Goal: Information Seeking & Learning: Learn about a topic

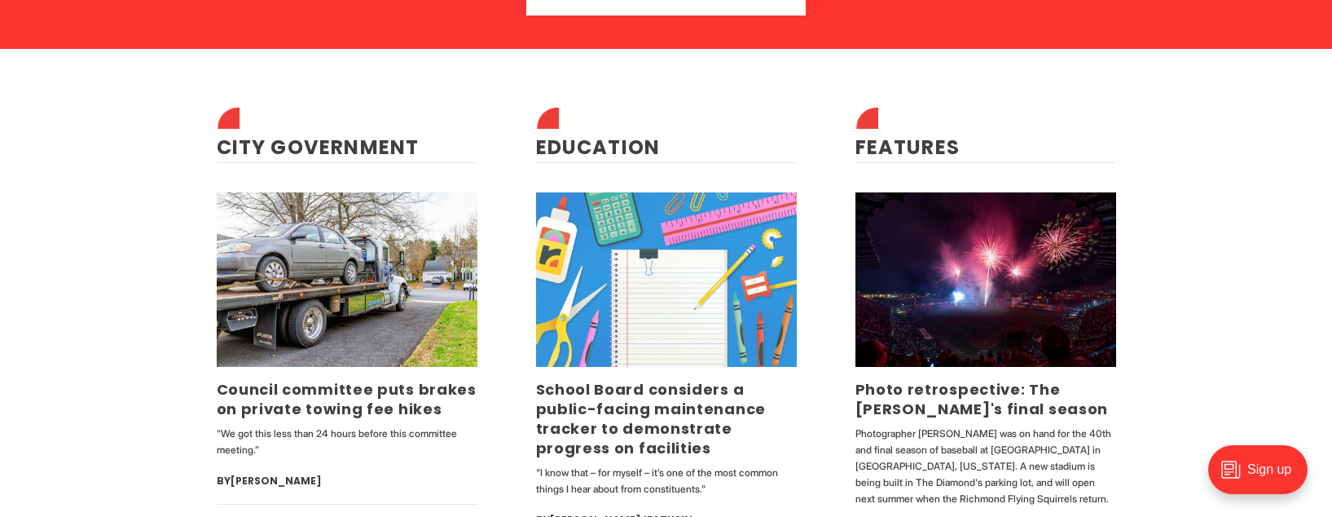
scroll to position [3829, 0]
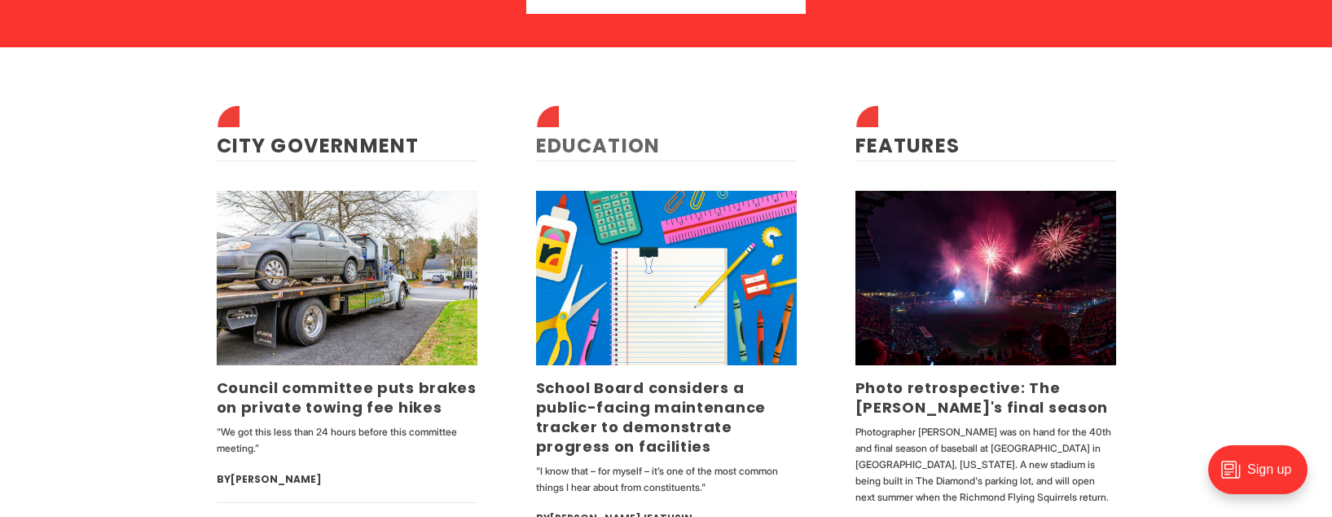
click at [585, 144] on link "Education" at bounding box center [598, 145] width 125 height 27
click at [364, 151] on link "City Government" at bounding box center [318, 145] width 203 height 27
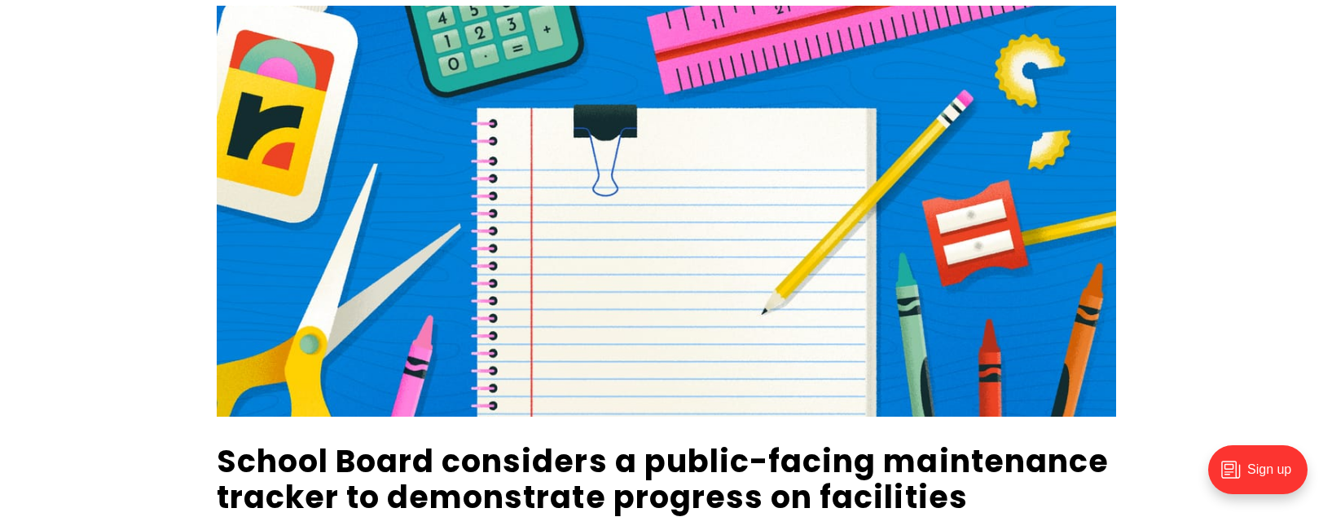
scroll to position [163, 0]
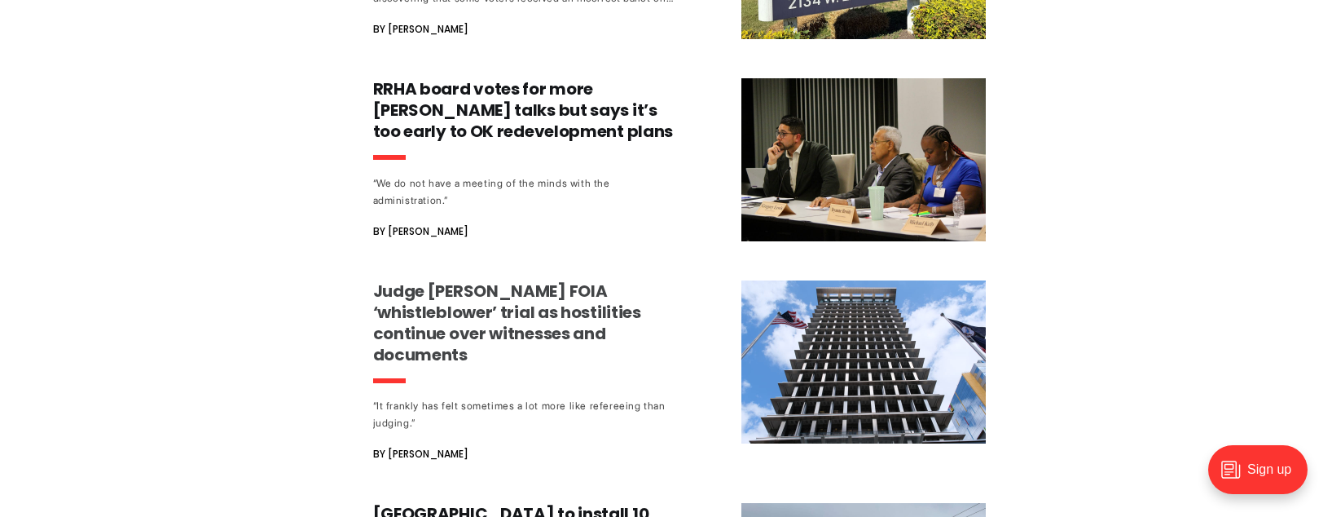
scroll to position [1467, 0]
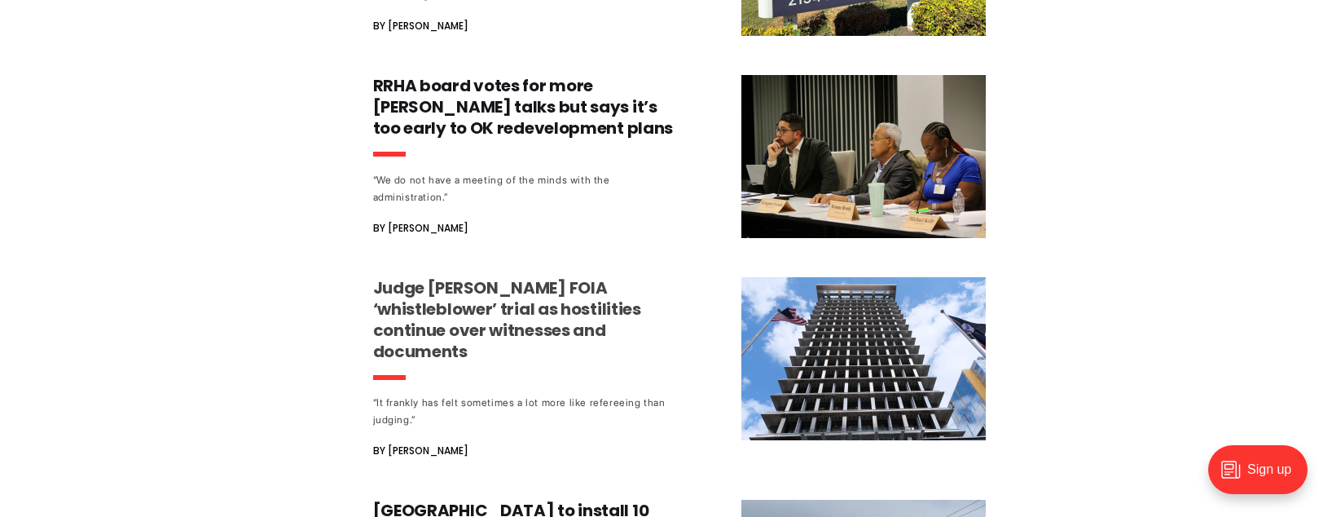
click at [493, 328] on h3 "Judge [PERSON_NAME] FOIA ‘whistleblower’ trial as hostilities continue over wit…" at bounding box center [524, 319] width 303 height 85
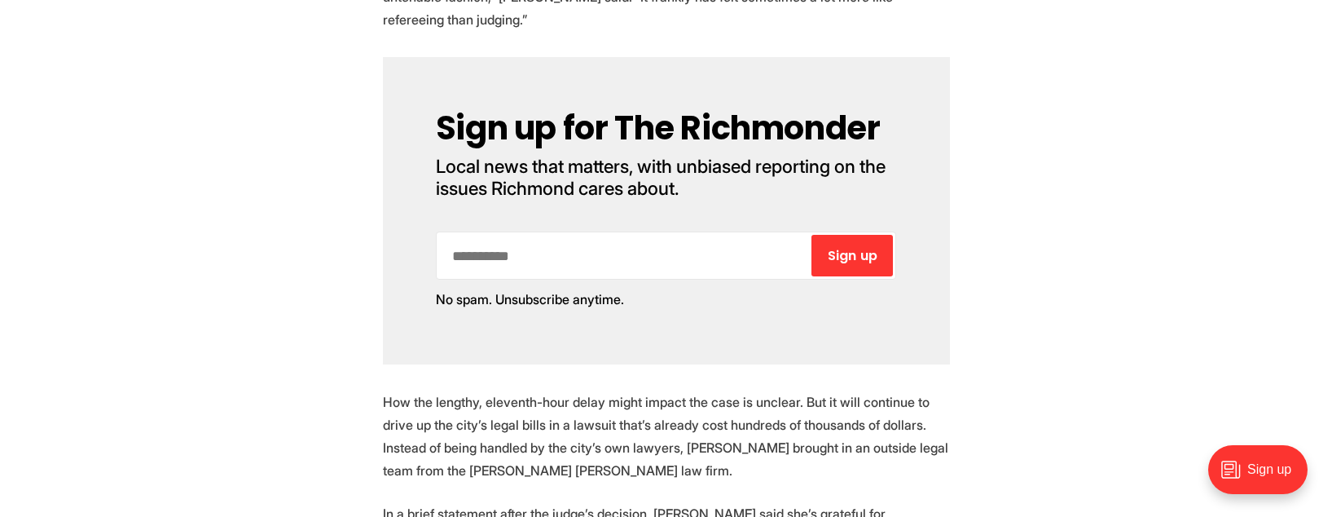
scroll to position [1059, 0]
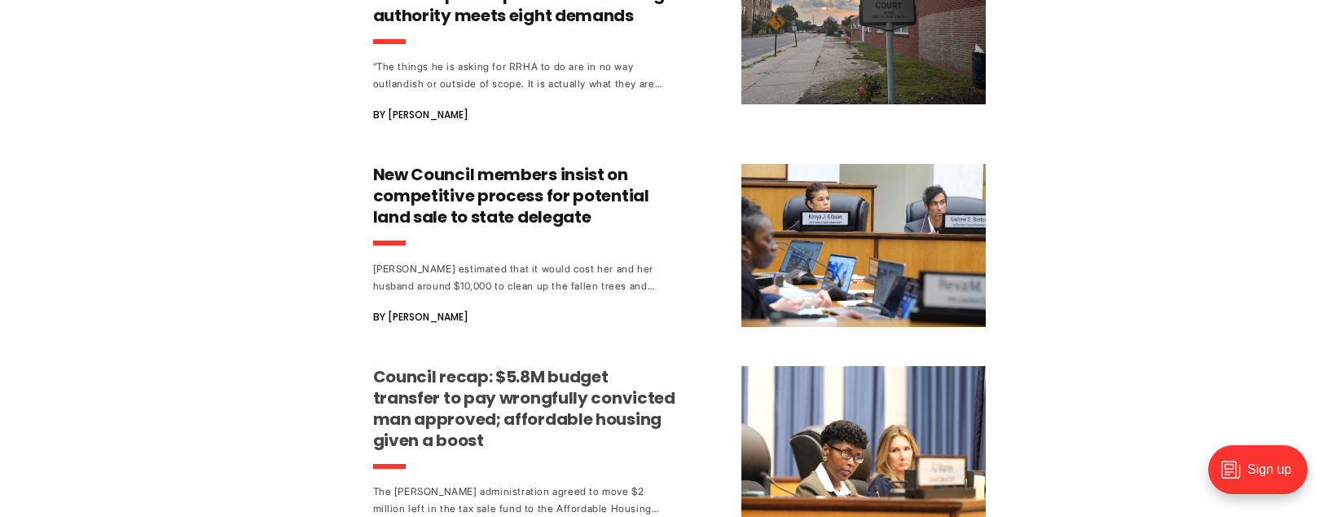
scroll to position [3340, 0]
